Goal: Transaction & Acquisition: Purchase product/service

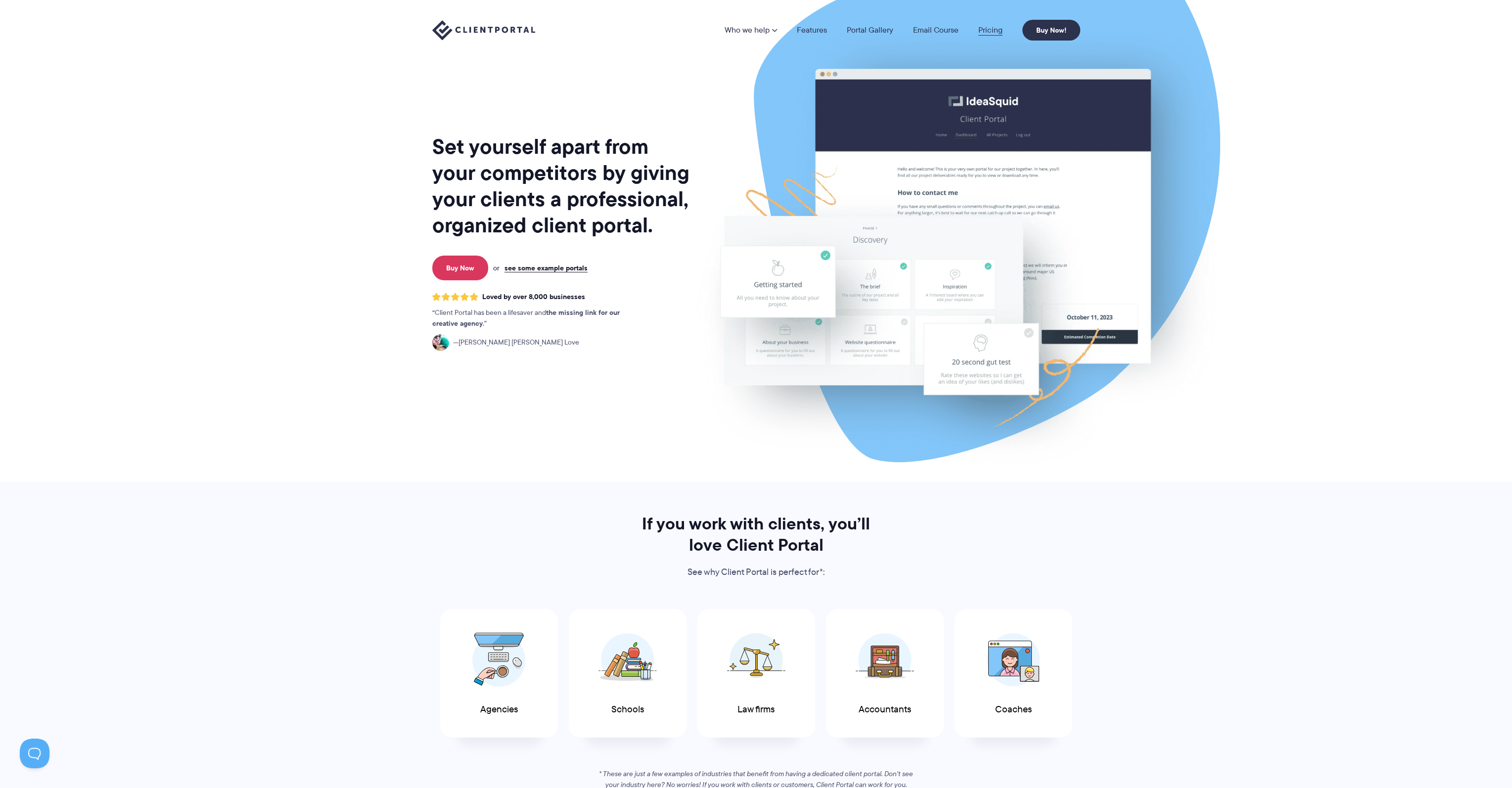
click at [993, 32] on link "Pricing" at bounding box center [990, 30] width 24 height 8
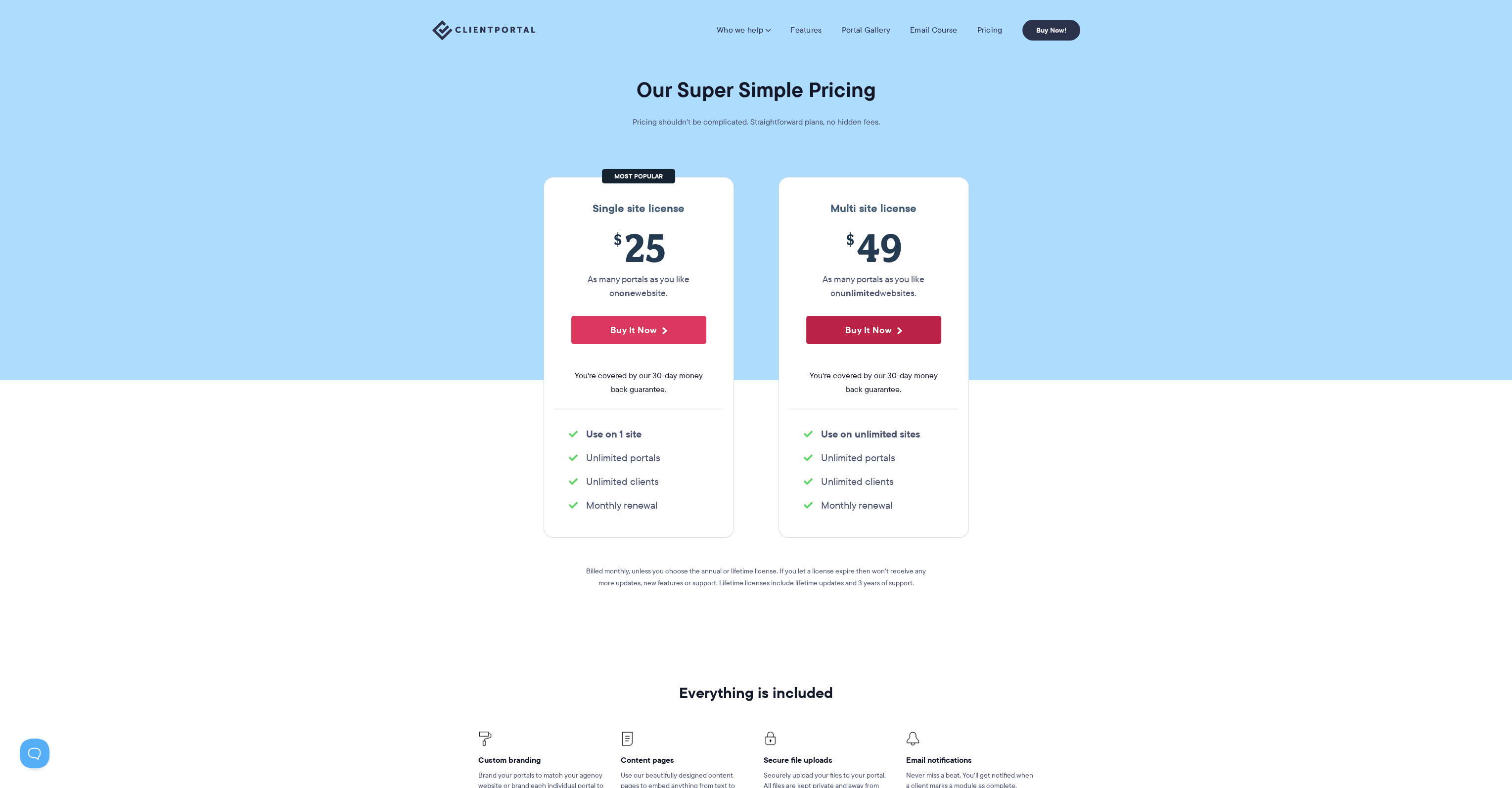
click at [857, 322] on button "Buy It Now" at bounding box center [873, 330] width 135 height 28
click at [616, 334] on button "Buy It Now" at bounding box center [639, 330] width 135 height 28
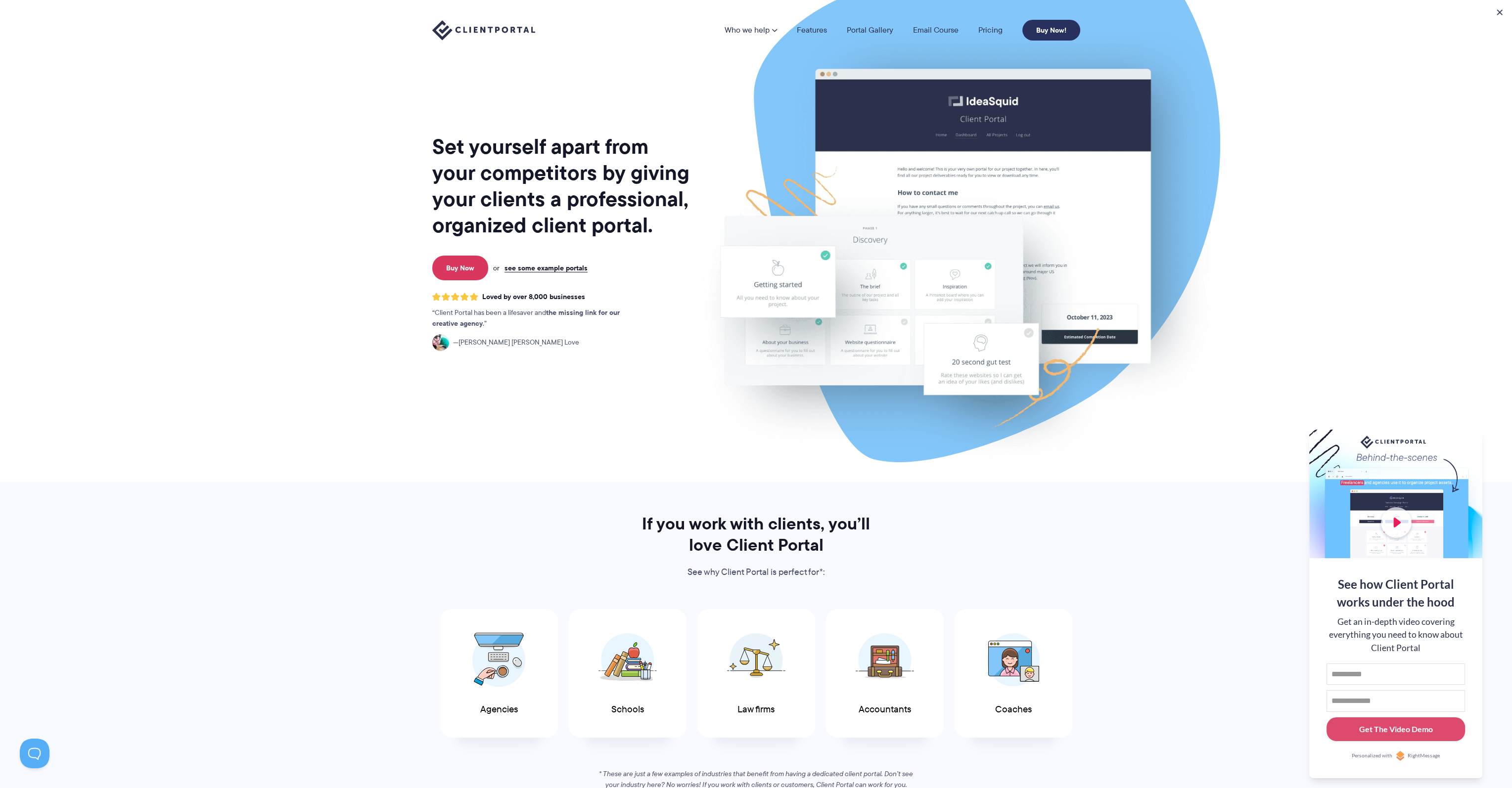
click at [1056, 31] on link "Buy Now!" at bounding box center [1051, 30] width 58 height 21
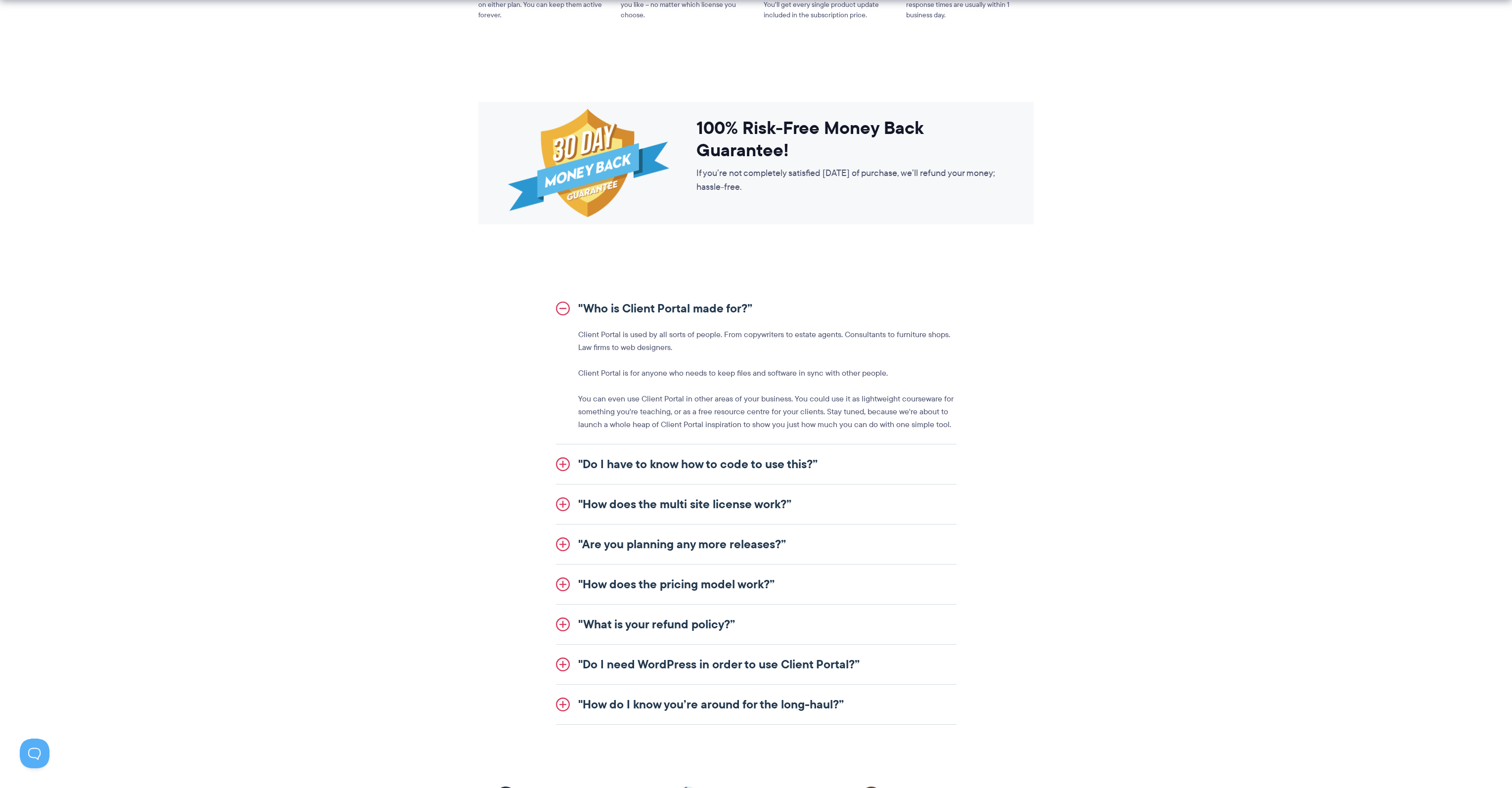
scroll to position [1087, 0]
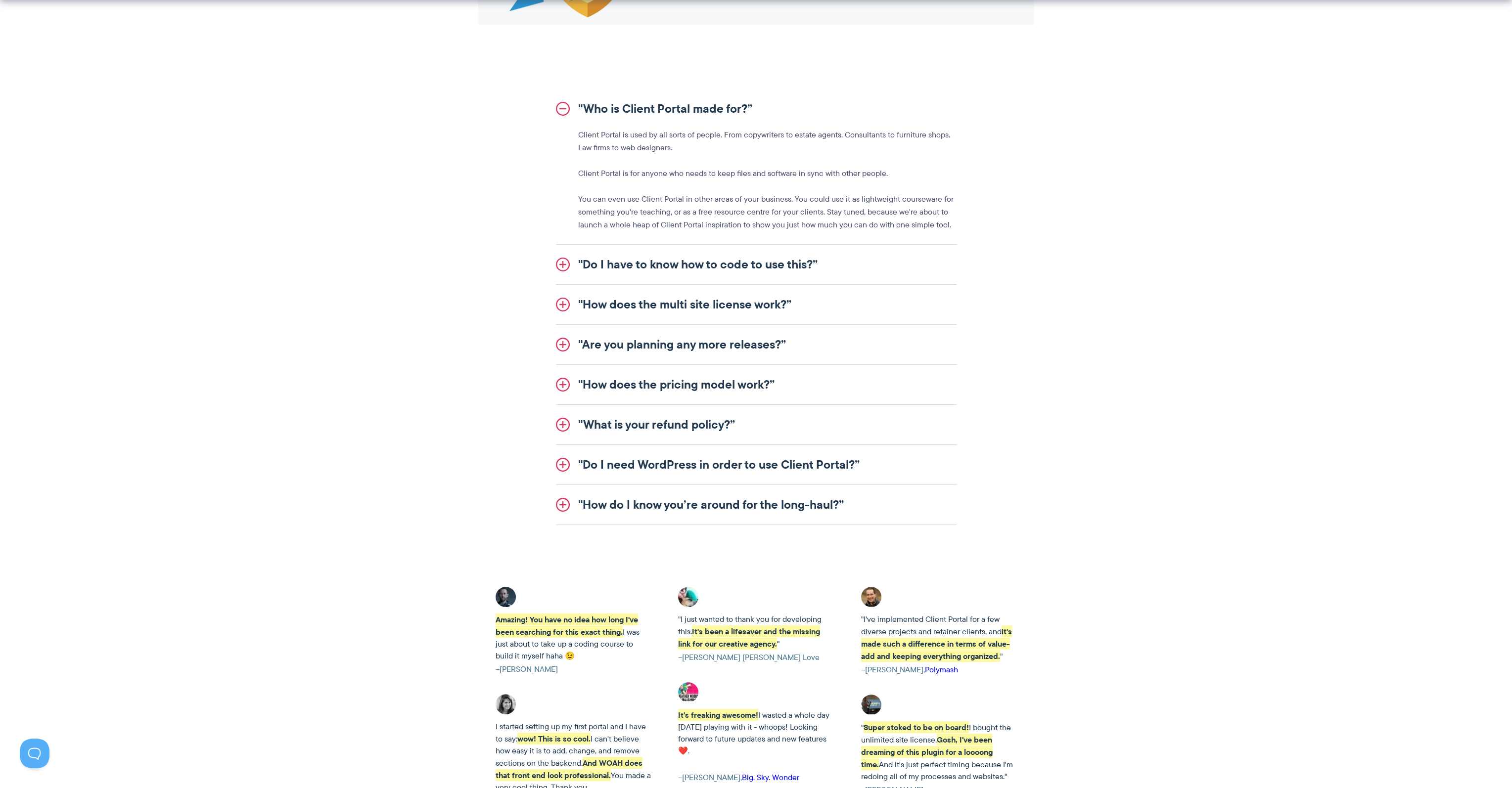
click at [650, 464] on link ""Do I need WordPress in order to use Client Portal?”" at bounding box center [756, 465] width 400 height 40
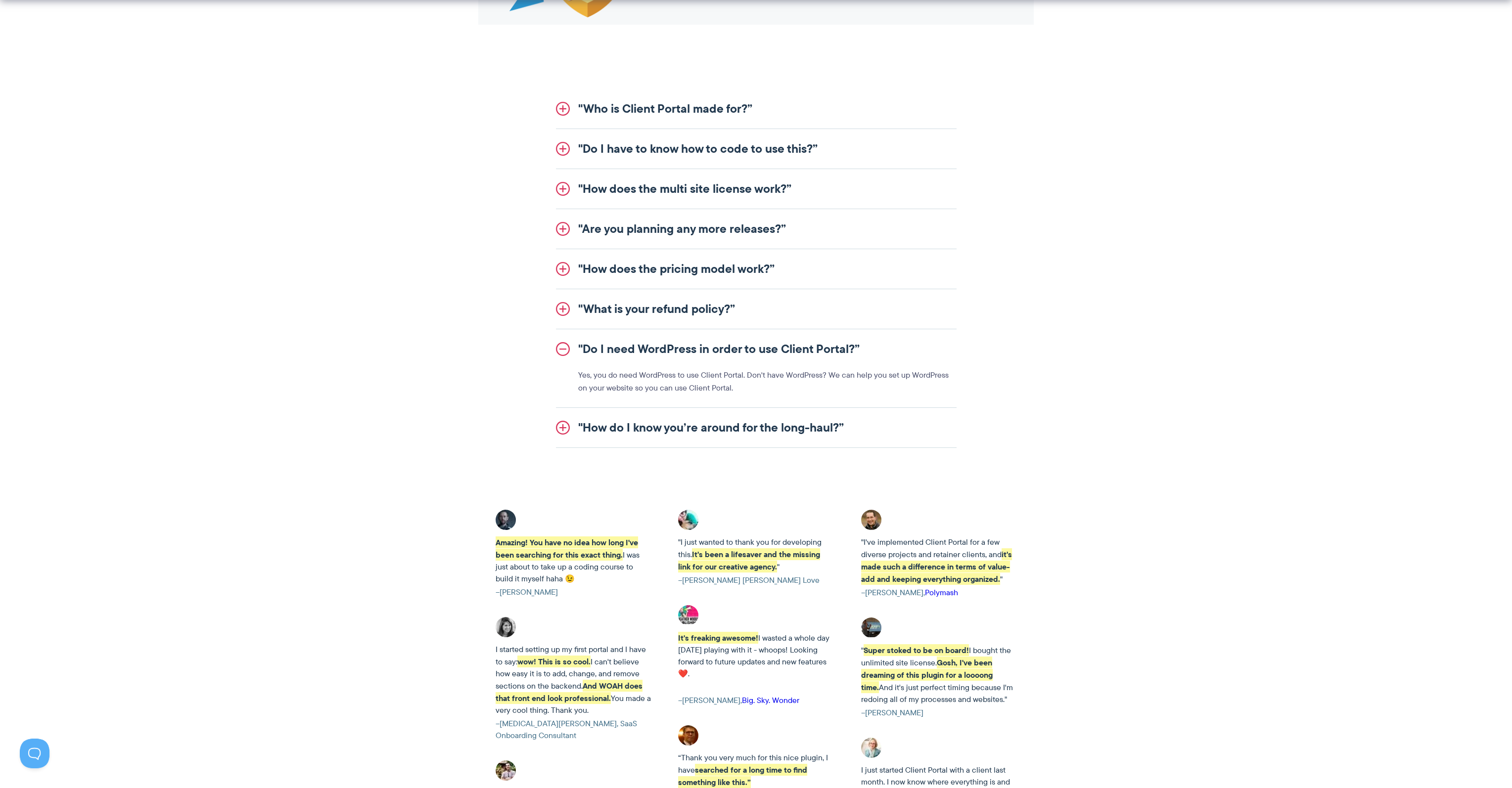
click at [631, 430] on link ""How do I know you’re around for the long-haul?”" at bounding box center [756, 428] width 400 height 40
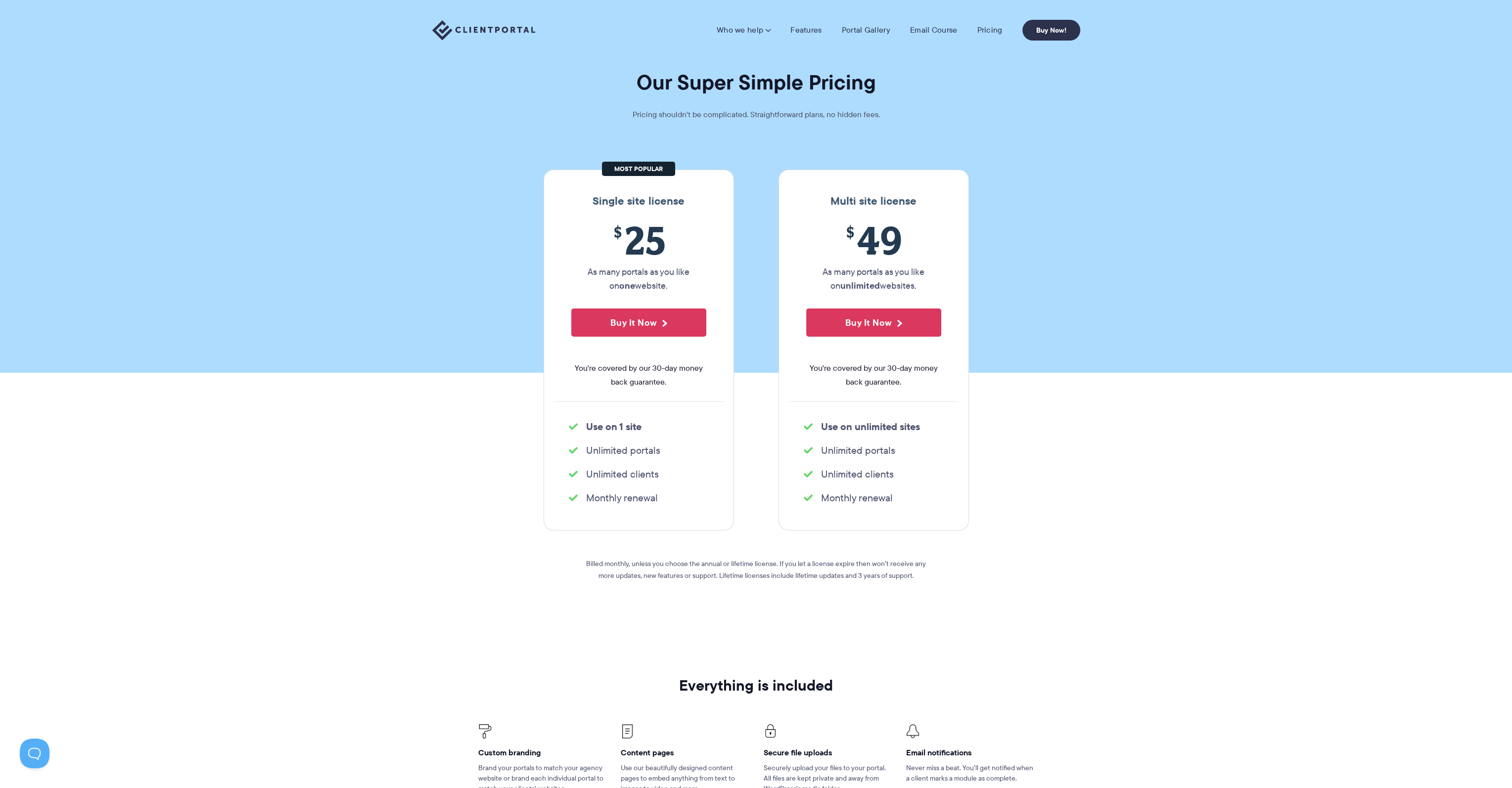
scroll to position [0, 0]
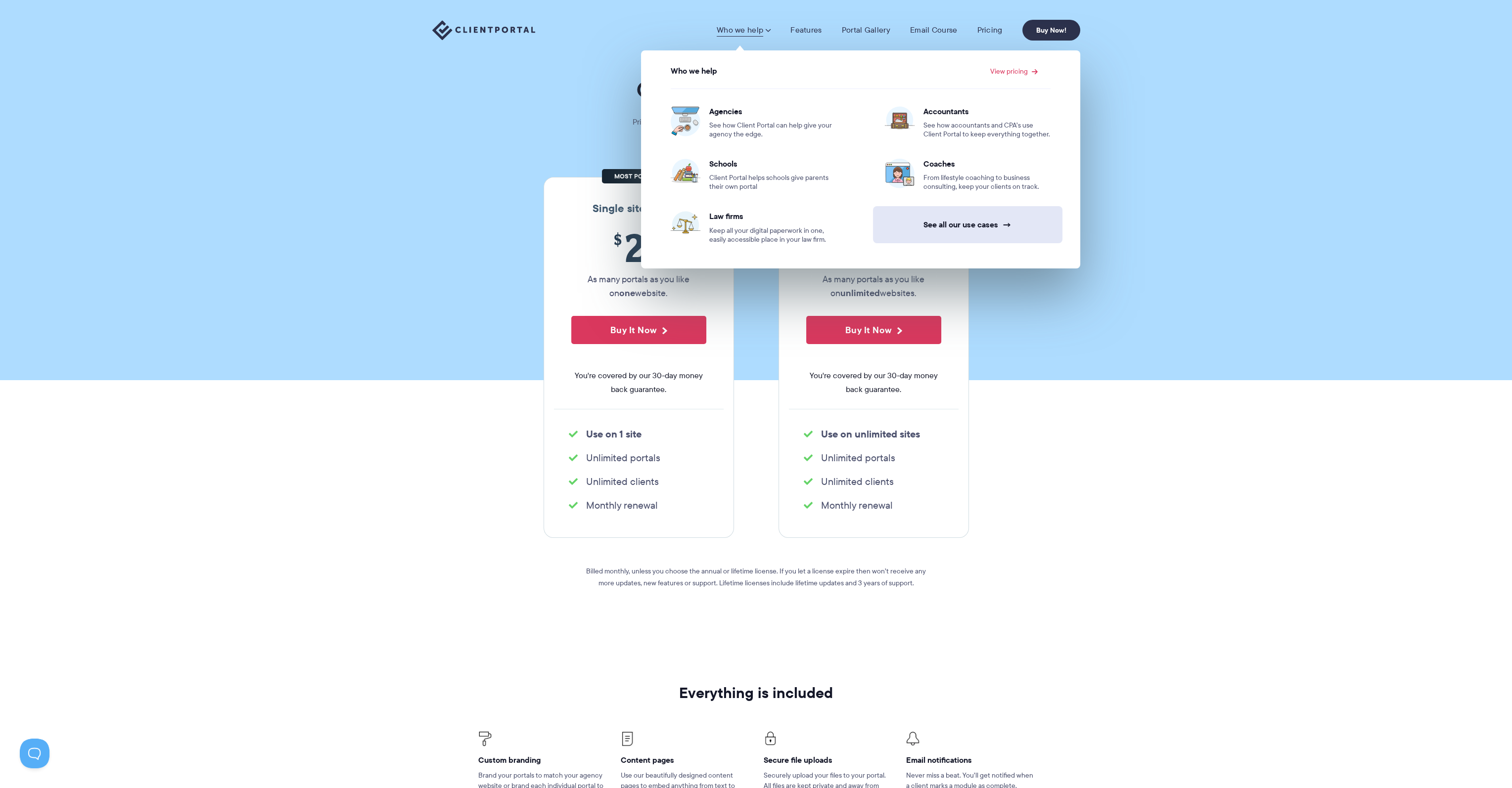
click at [956, 222] on link "See all our use cases →" at bounding box center [967, 225] width 190 height 37
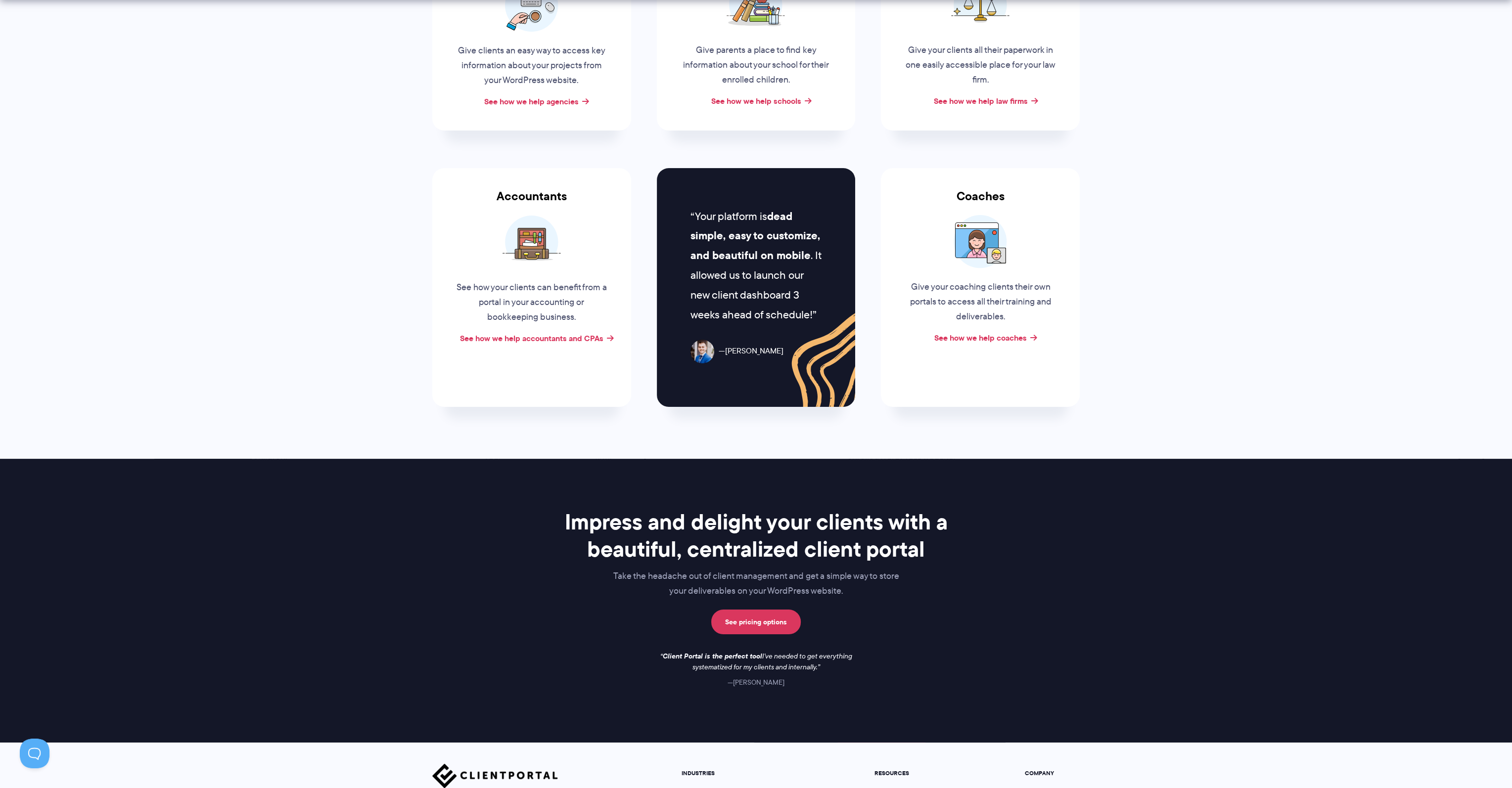
scroll to position [473, 0]
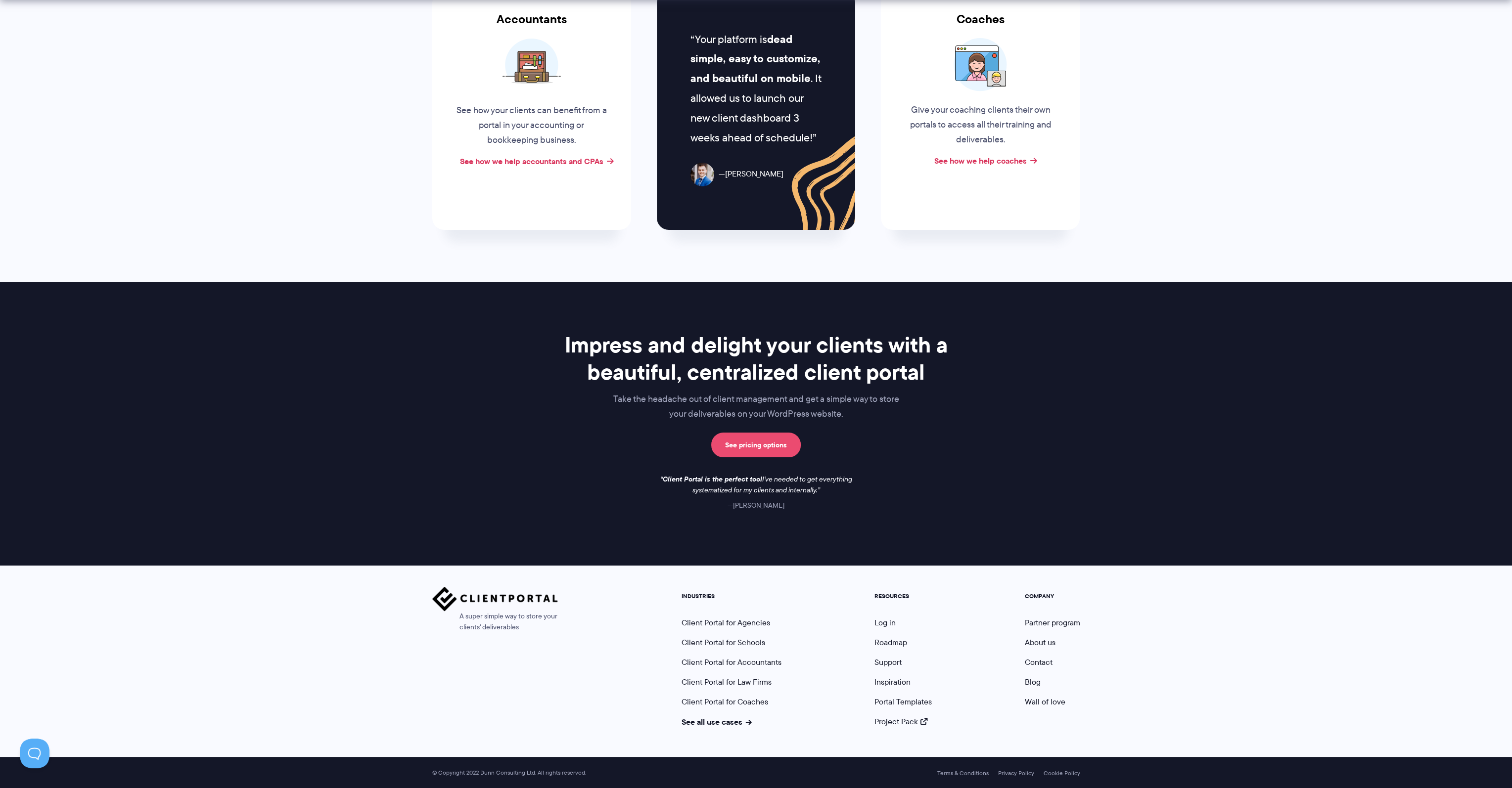
click at [746, 445] on link "See pricing options" at bounding box center [756, 444] width 89 height 24
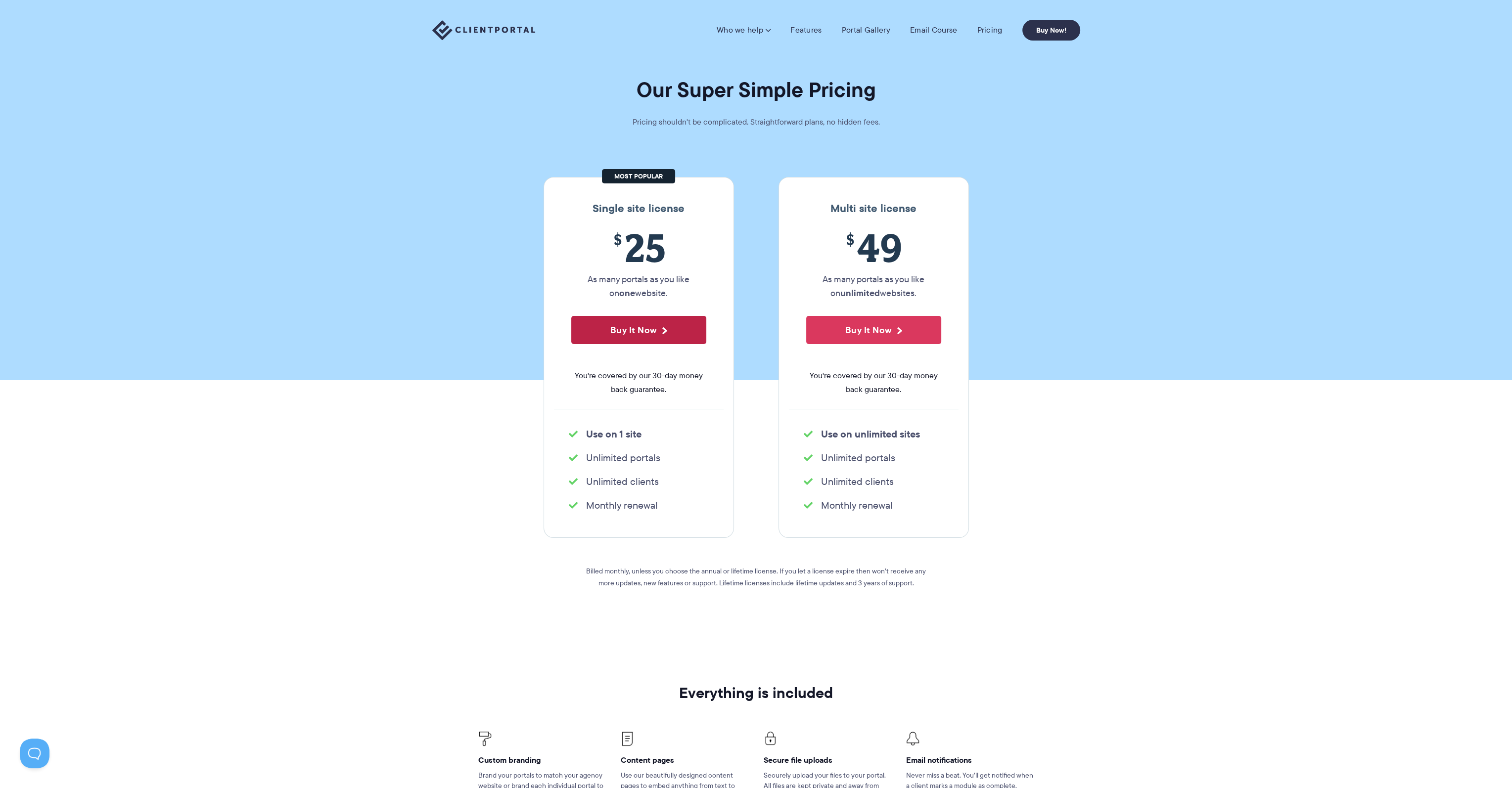
click at [628, 332] on button "Buy It Now" at bounding box center [639, 330] width 135 height 28
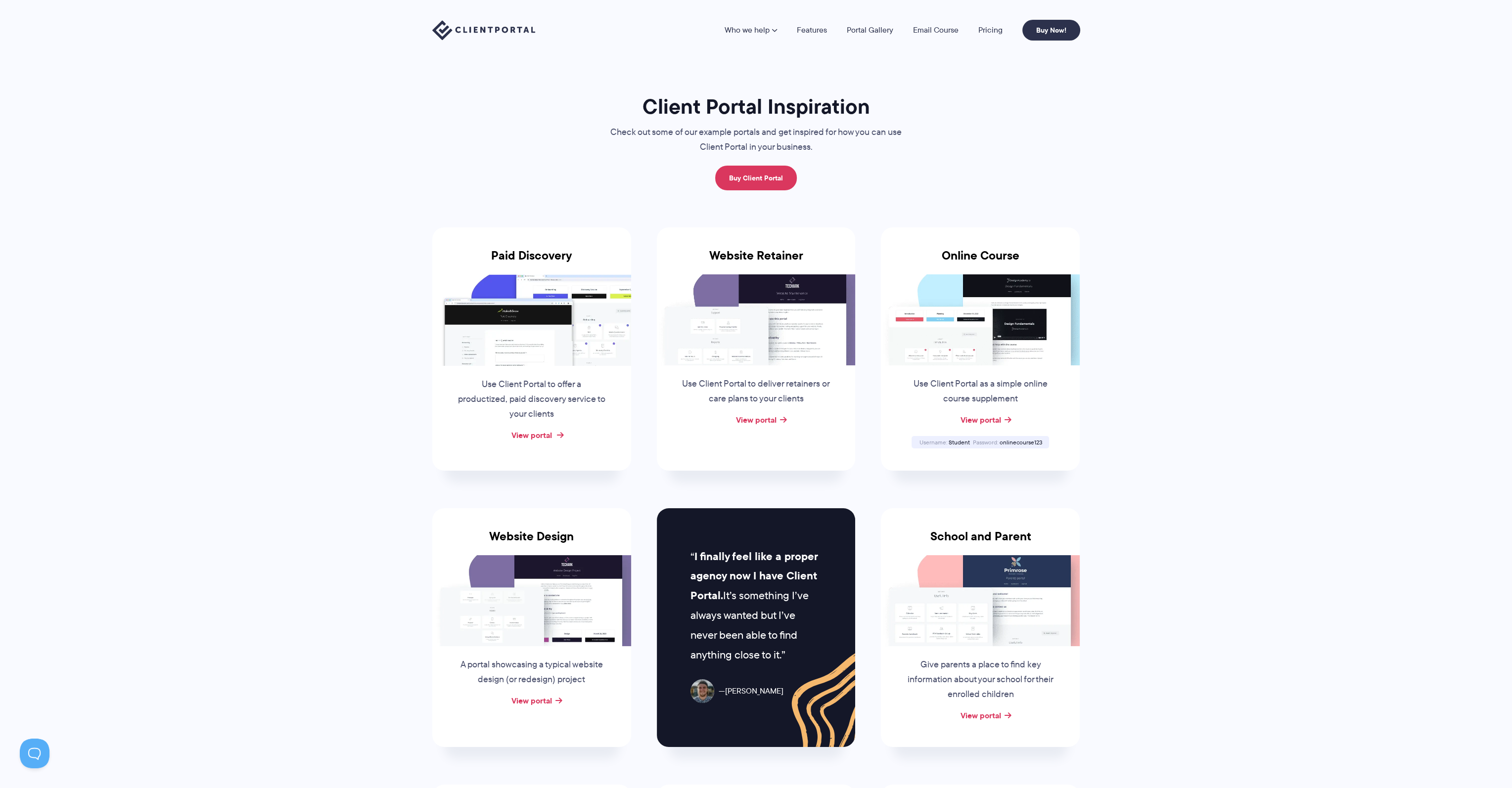
click at [540, 433] on link "View portal" at bounding box center [531, 435] width 40 height 12
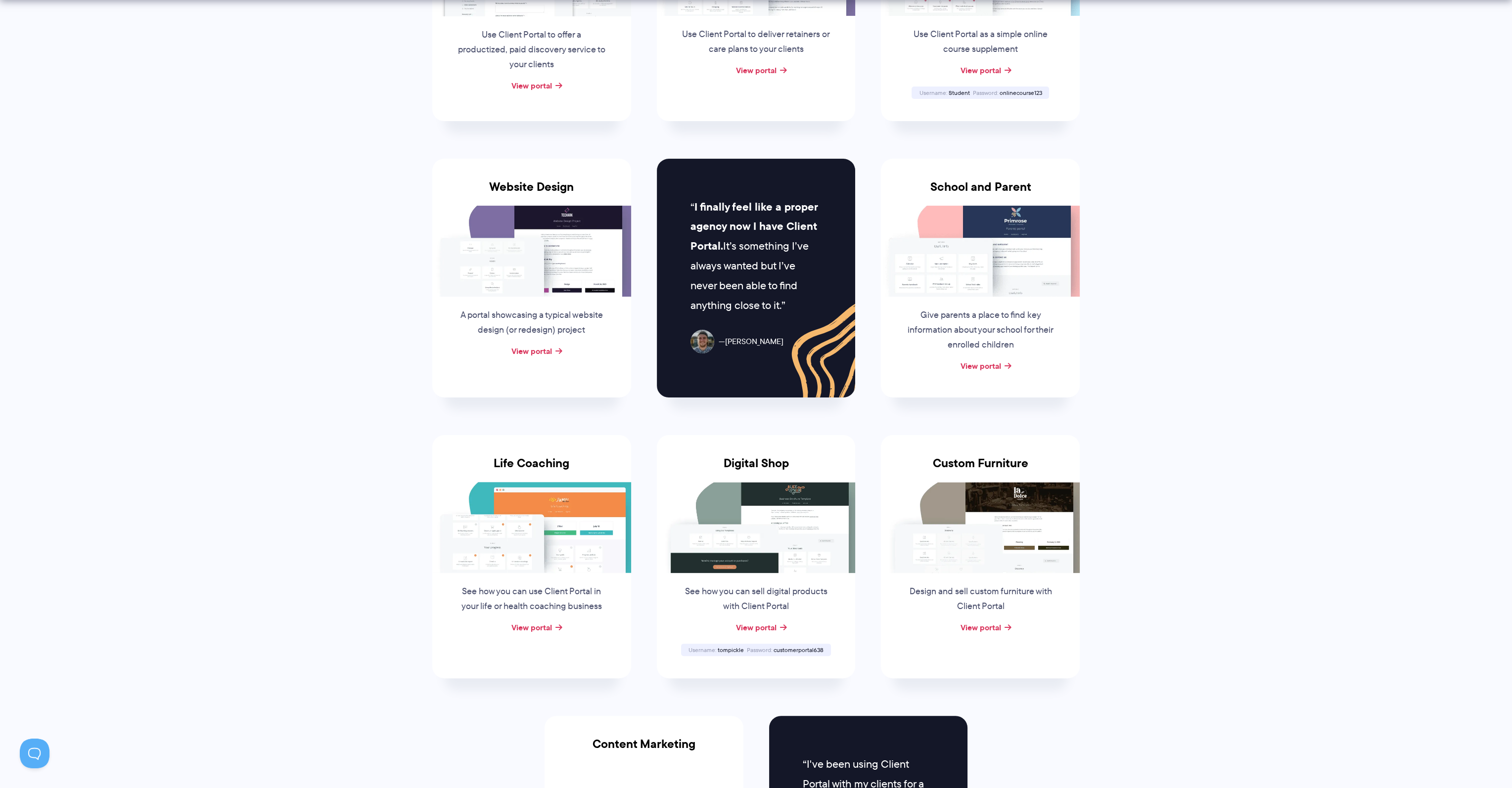
scroll to position [445, 0]
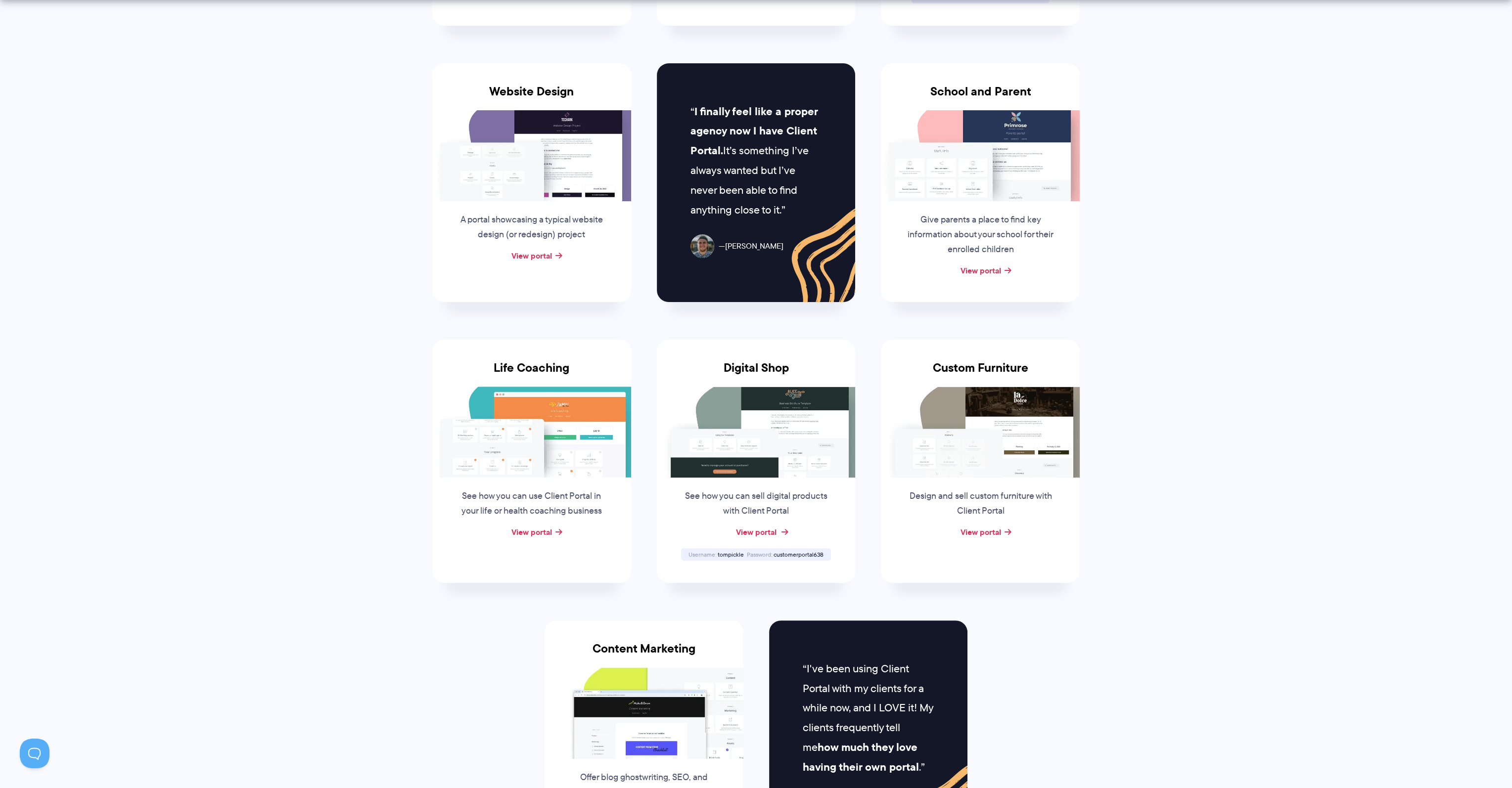
click at [758, 529] on link "View portal" at bounding box center [755, 532] width 40 height 12
click at [731, 553] on span "tompickle" at bounding box center [731, 554] width 26 height 8
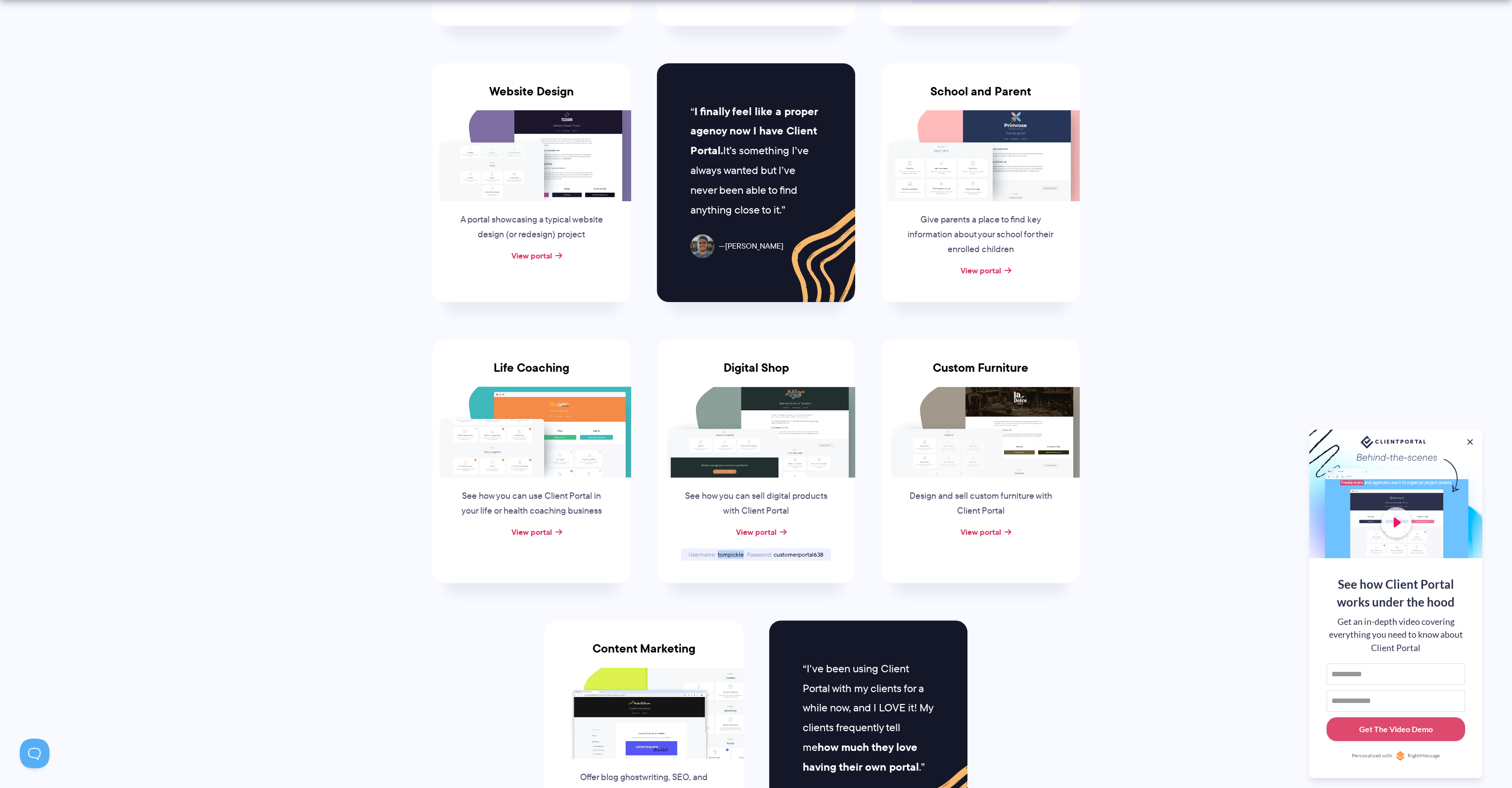
copy span "tompickle"
click at [791, 548] on div "Username tompickle Password customerportal638" at bounding box center [756, 554] width 150 height 12
click at [791, 553] on span "customerportal638" at bounding box center [799, 554] width 50 height 8
copy span "customerportal638"
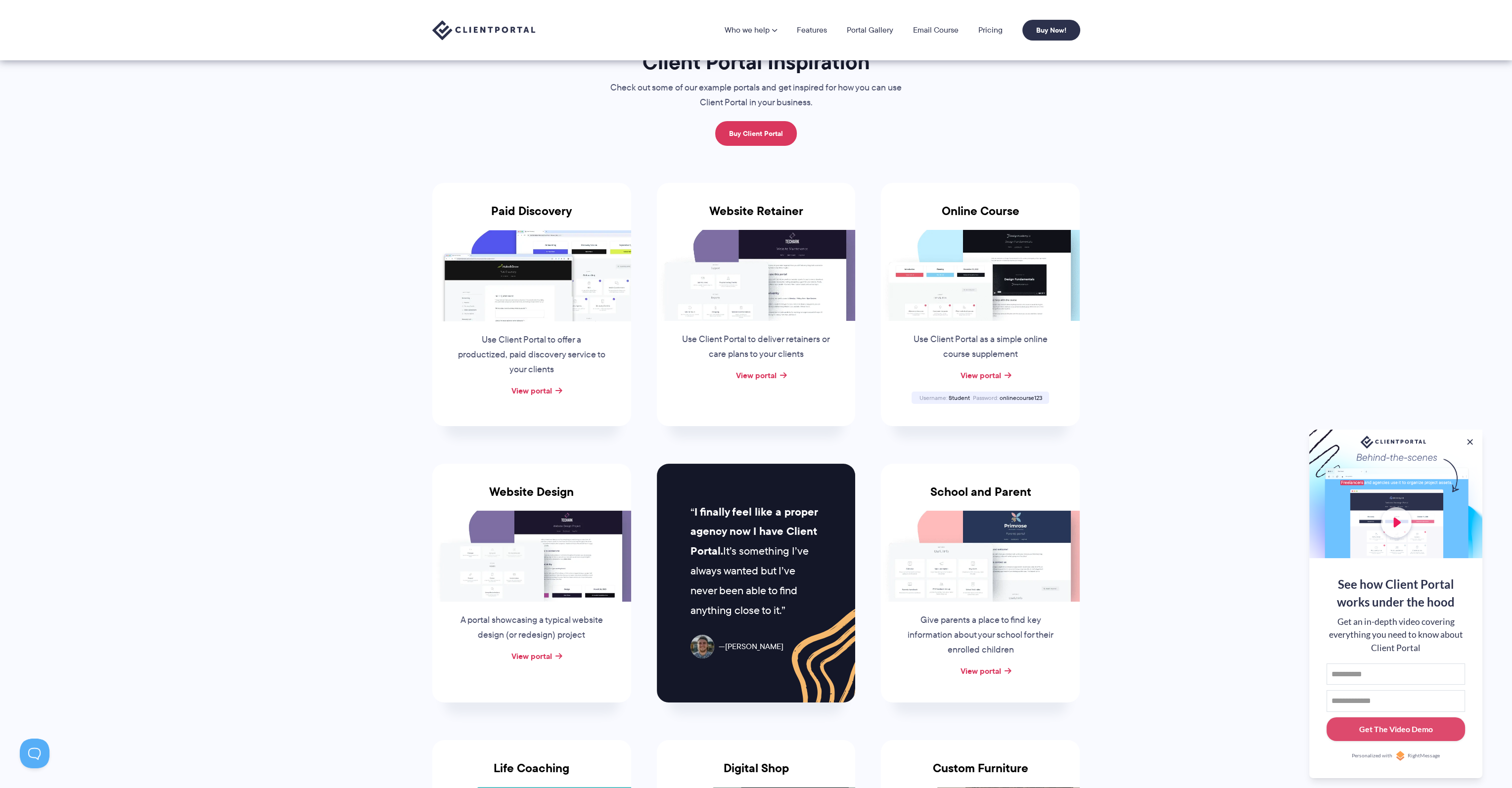
scroll to position [0, 0]
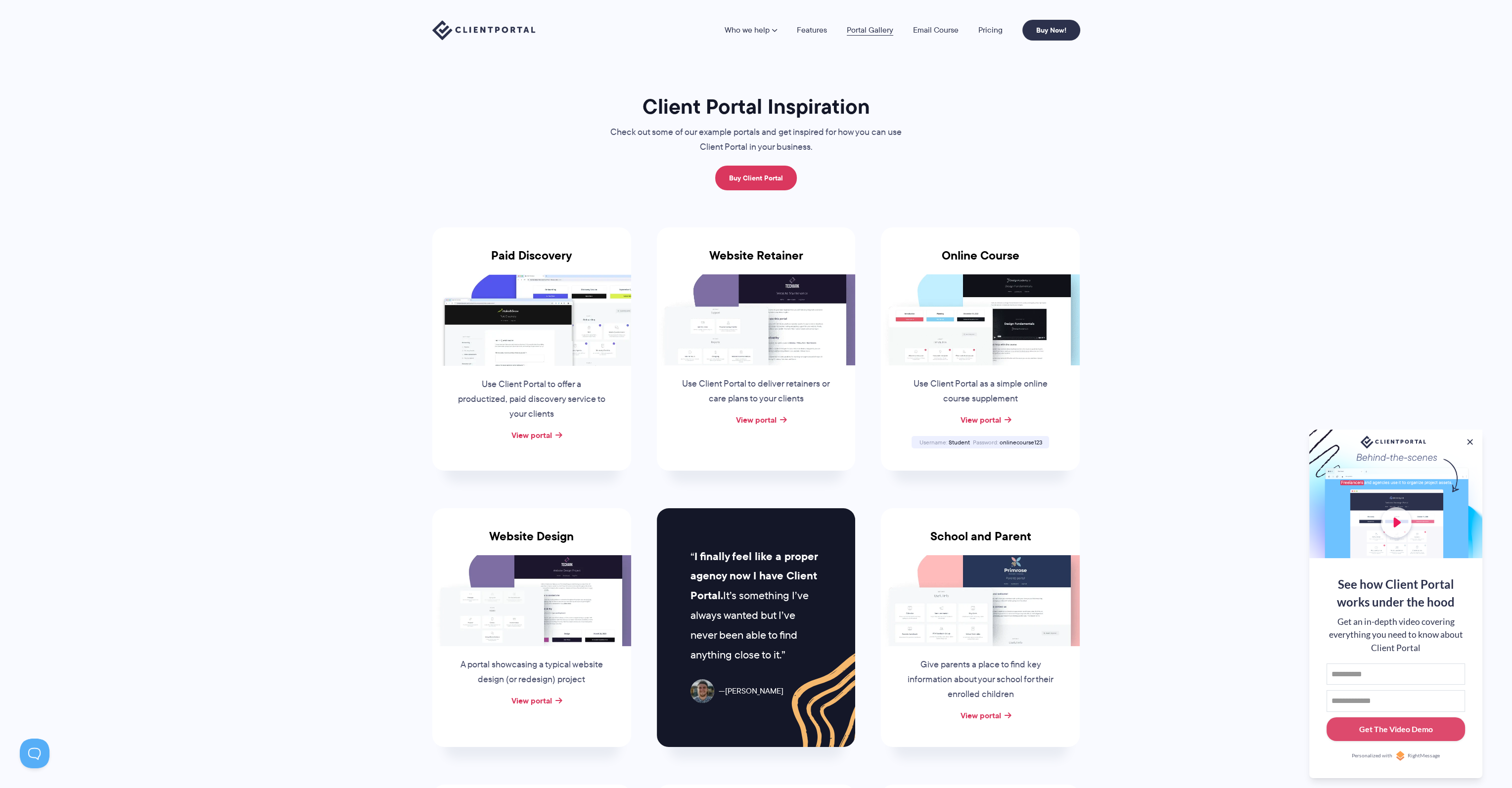
click at [868, 31] on link "Portal Gallery" at bounding box center [870, 30] width 46 height 8
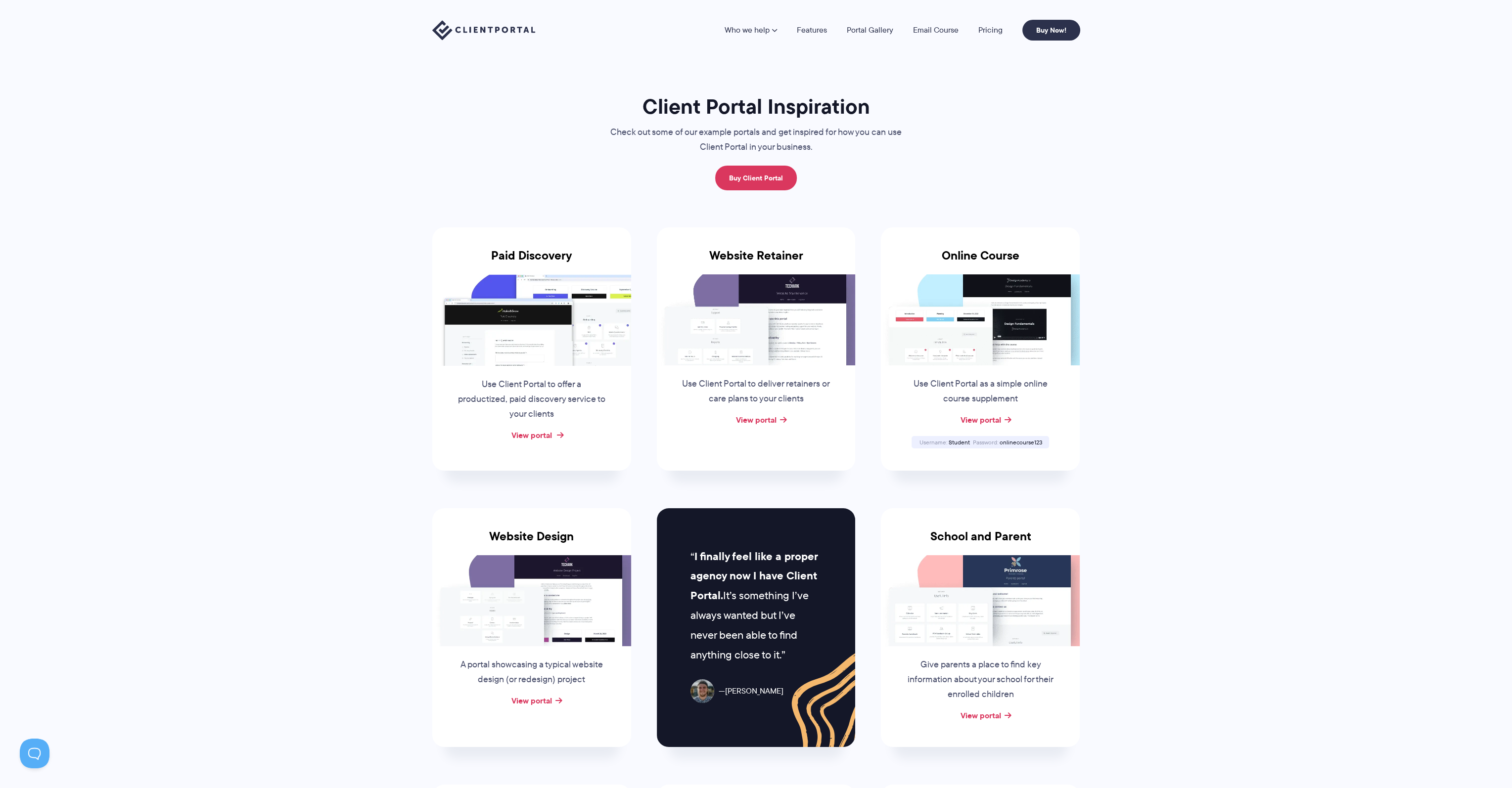
click at [530, 433] on link "View portal" at bounding box center [531, 435] width 40 height 12
